Goal: Information Seeking & Learning: Compare options

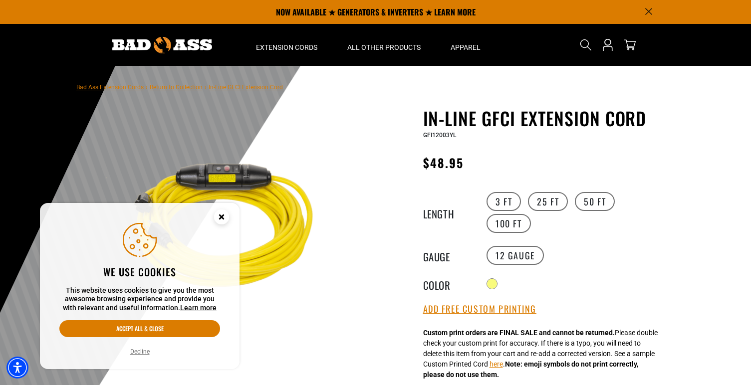
click at [230, 86] on span "In-Line GFCI Extension Cord" at bounding box center [246, 87] width 74 height 7
click at [250, 86] on span "In-Line GFCI Extension Cord" at bounding box center [246, 87] width 74 height 7
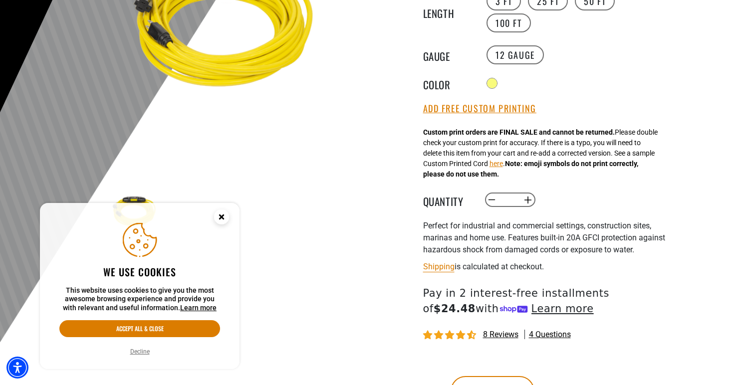
scroll to position [213, 0]
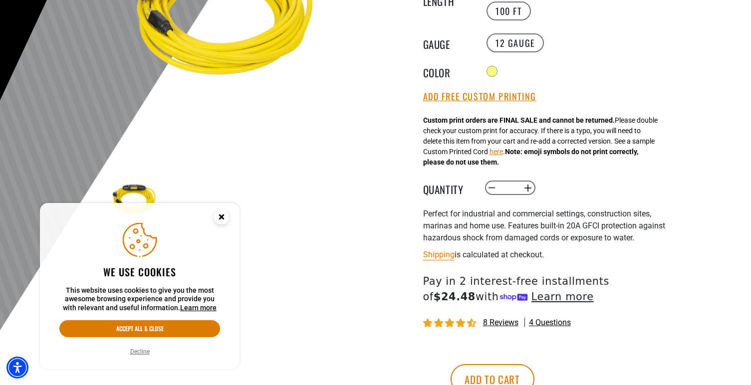
click at [223, 212] on circle "Close this option" at bounding box center [221, 217] width 15 height 15
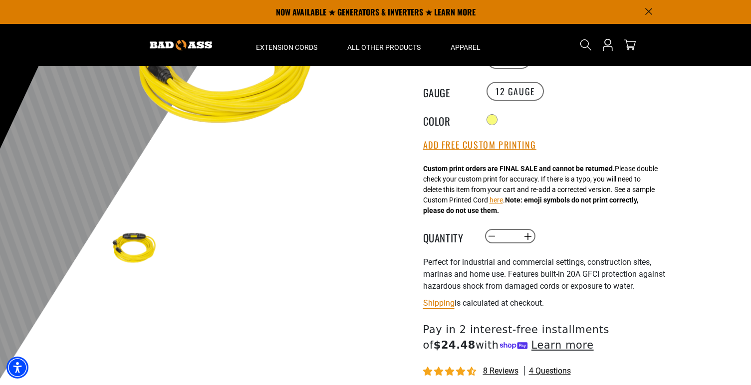
scroll to position [154, 0]
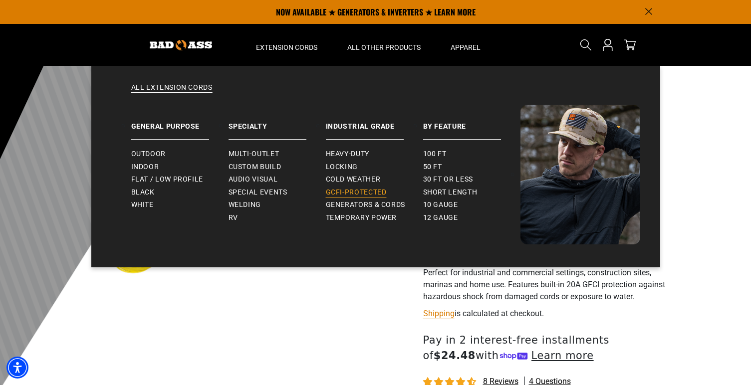
click at [337, 192] on span "GCFI-Protected" at bounding box center [356, 192] width 61 height 9
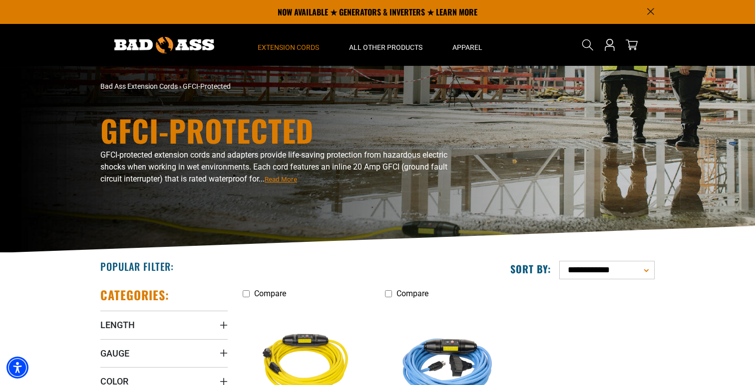
click at [223, 155] on span "GFCI-protected extension cords and adapters provide life-saving protection from…" at bounding box center [273, 166] width 347 height 33
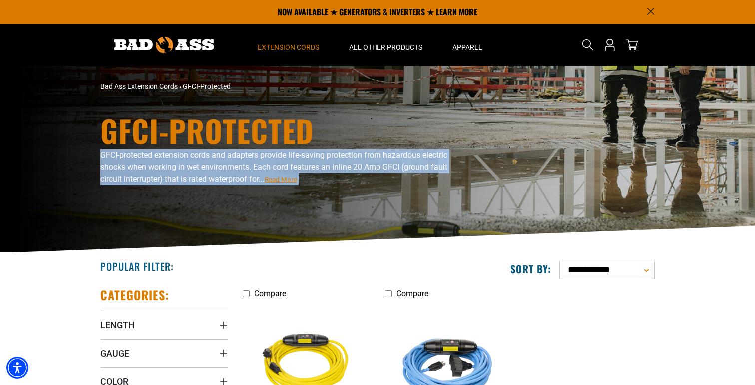
click at [223, 155] on span "GFCI-protected extension cords and adapters provide life-saving protection from…" at bounding box center [273, 166] width 347 height 33
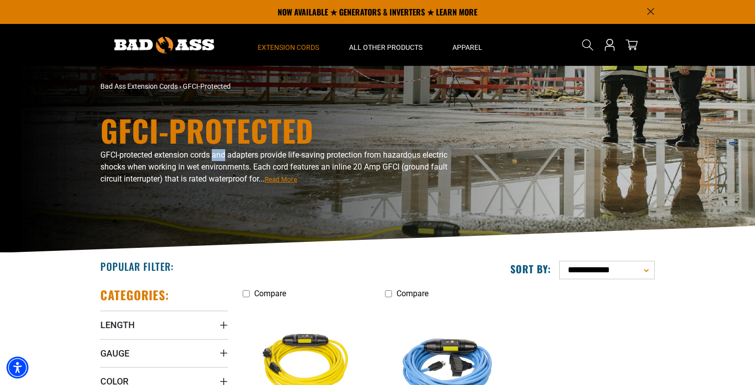
click at [223, 155] on span "GFCI-protected extension cords and adapters provide life-saving protection from…" at bounding box center [273, 166] width 347 height 33
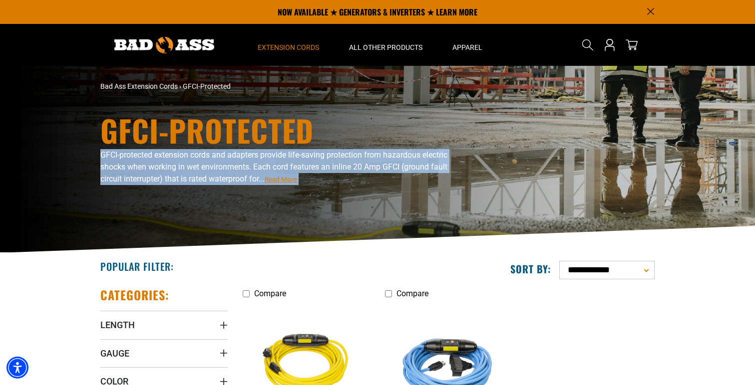
click at [223, 155] on span "GFCI-protected extension cords and adapters provide life-saving protection from…" at bounding box center [273, 166] width 347 height 33
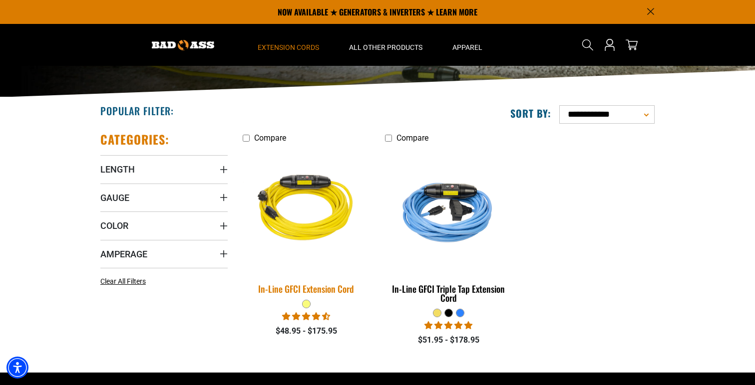
scroll to position [155, 0]
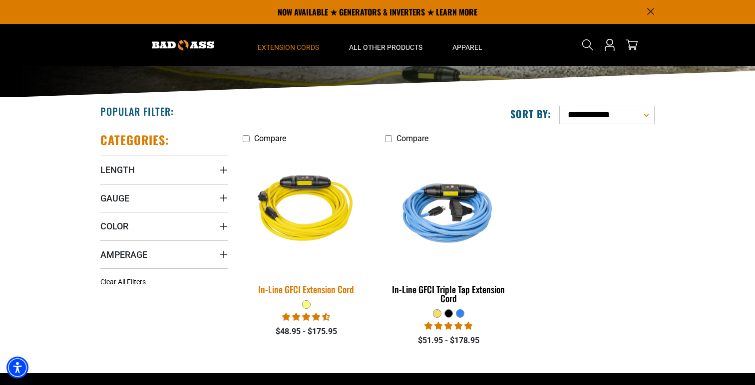
click at [325, 289] on div "In-Line GFCI Extension Cord" at bounding box center [306, 289] width 127 height 9
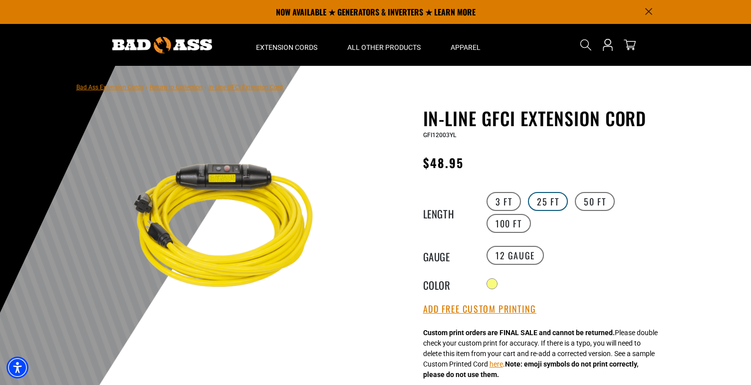
click at [551, 200] on label "25 FT" at bounding box center [548, 201] width 40 height 19
click at [511, 197] on label "3 FT" at bounding box center [504, 201] width 34 height 19
click at [551, 198] on label "25 FT" at bounding box center [548, 201] width 40 height 19
click at [517, 219] on label "100 FT" at bounding box center [509, 223] width 44 height 19
click at [581, 199] on label "50 FT" at bounding box center [595, 201] width 40 height 19
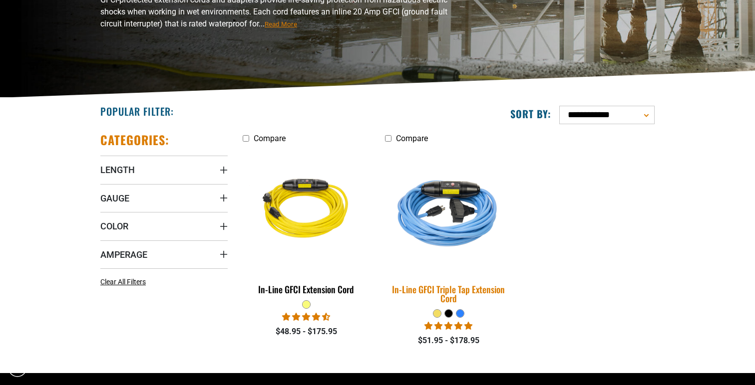
click at [445, 214] on img at bounding box center [448, 211] width 140 height 128
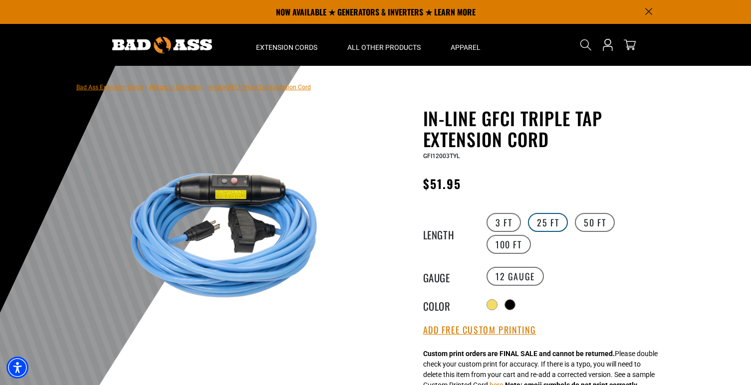
click at [541, 230] on label "25 FT" at bounding box center [548, 222] width 40 height 19
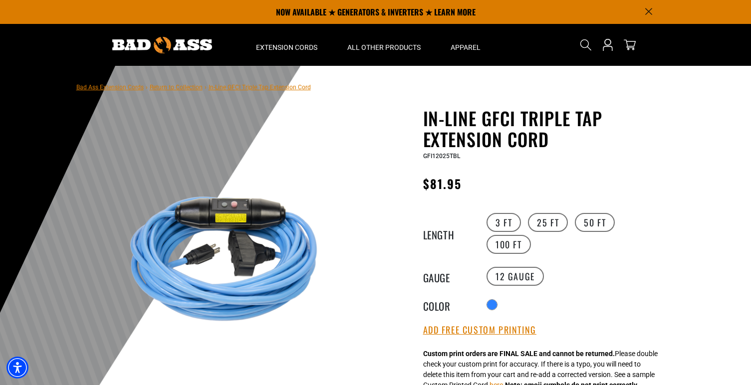
click at [130, 87] on link "Bad Ass Extension Cords" at bounding box center [109, 87] width 67 height 7
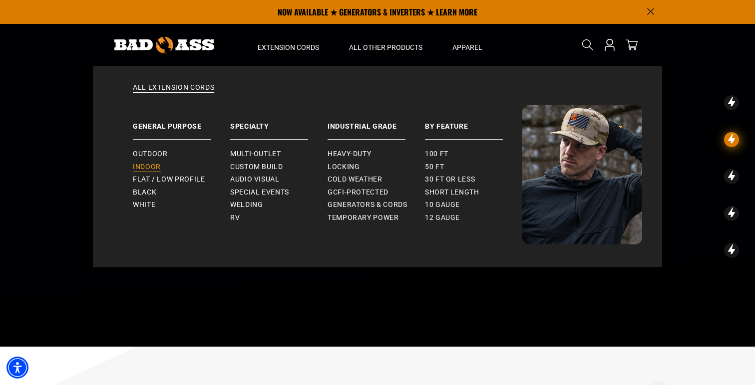
click at [153, 166] on span "Indoor" at bounding box center [147, 167] width 28 height 9
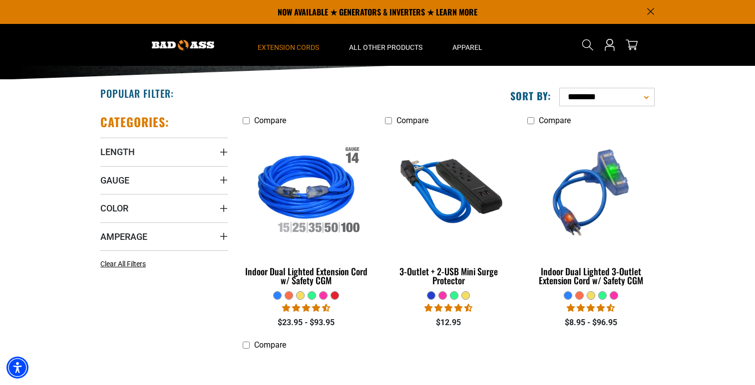
scroll to position [153, 0]
